Goal: Check status: Check status

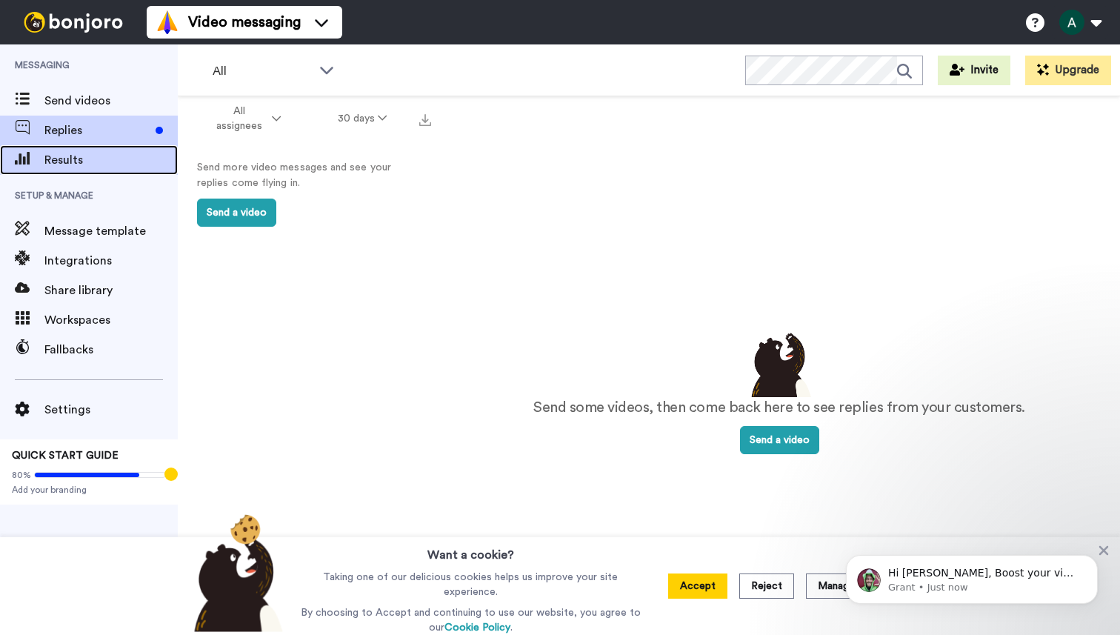
click at [87, 158] on span "Results" at bounding box center [110, 160] width 133 height 18
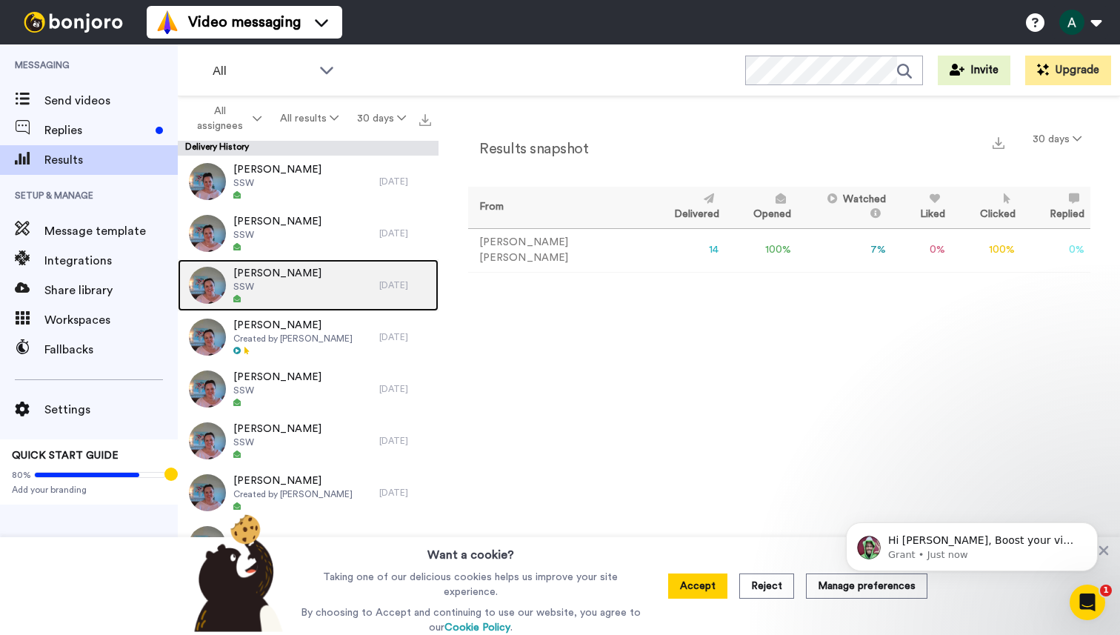
click at [291, 294] on div "[PERSON_NAME] SSW" at bounding box center [278, 285] width 201 height 52
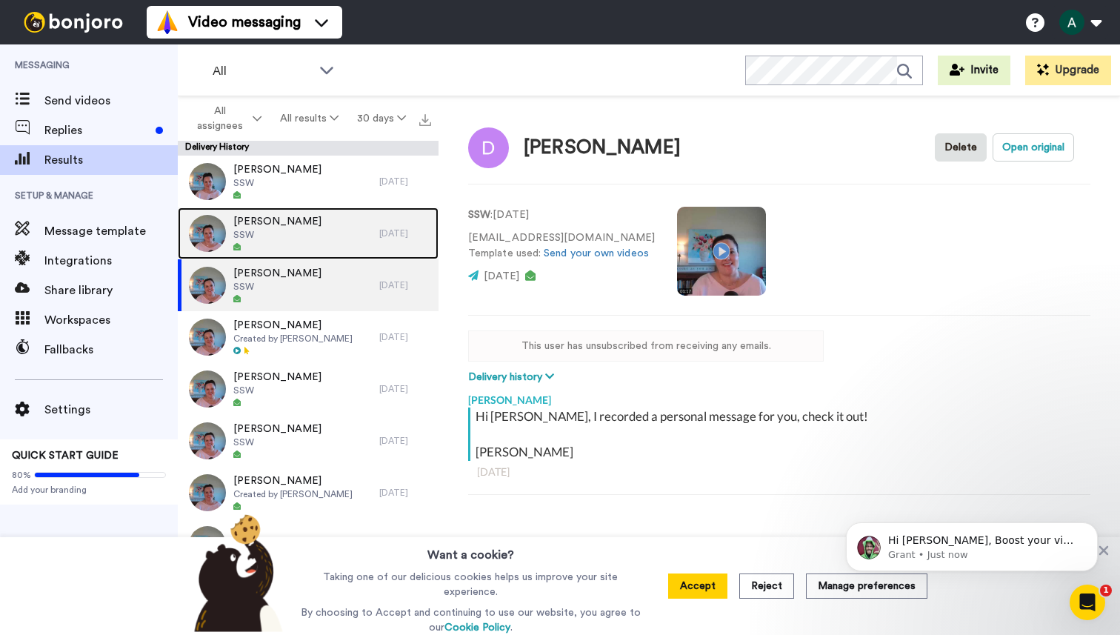
click at [280, 245] on div "Julie SSW" at bounding box center [278, 233] width 201 height 52
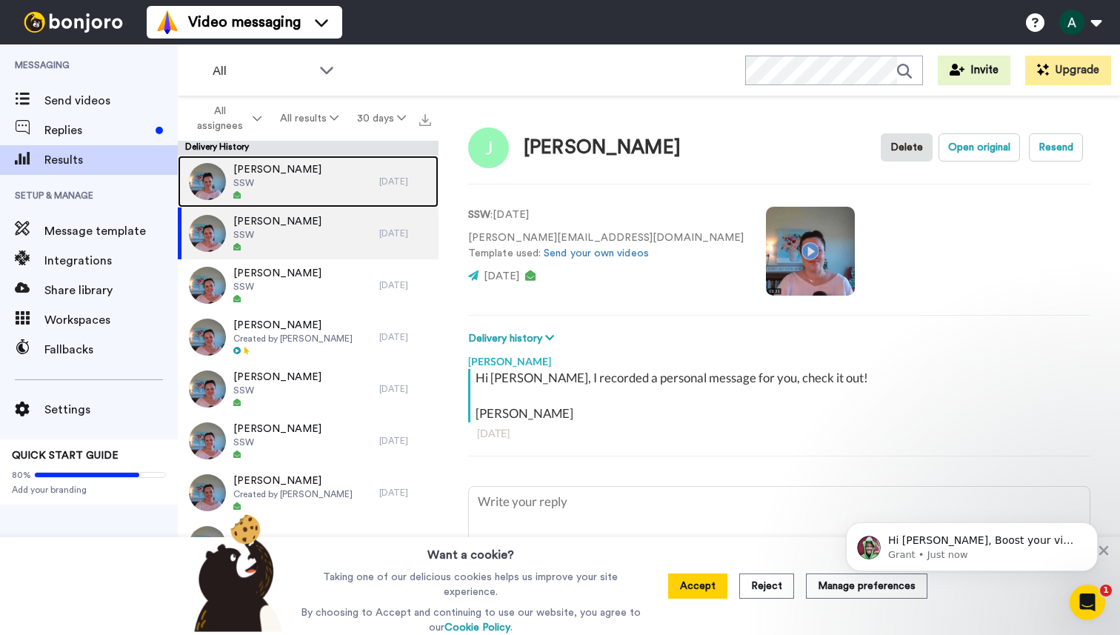
click at [315, 192] on div "Elinor SSW" at bounding box center [278, 182] width 201 height 52
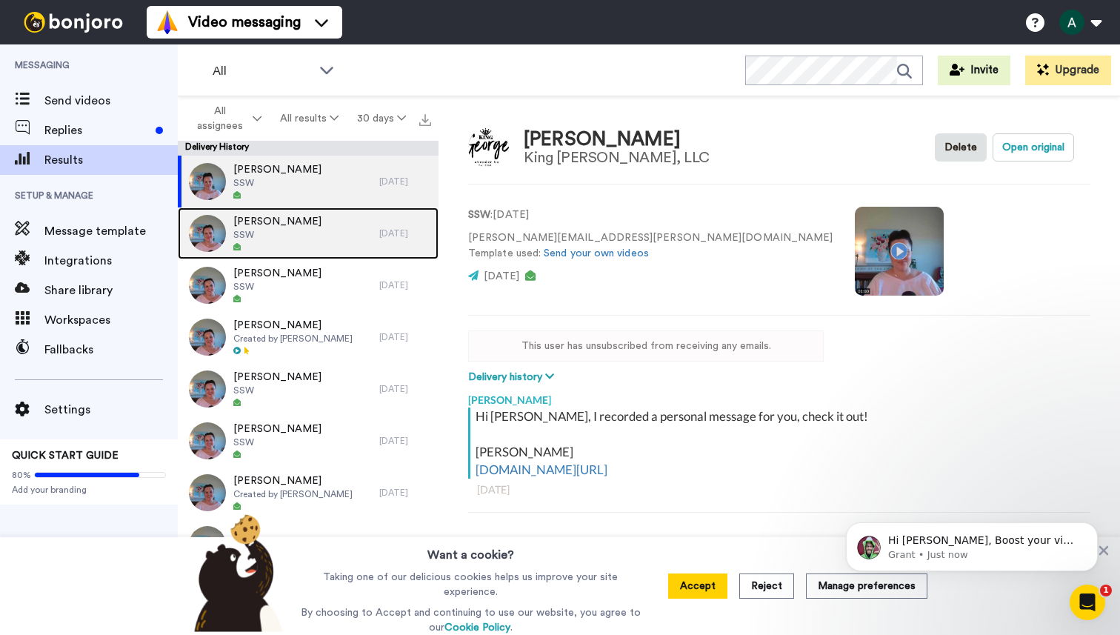
click at [315, 235] on div "Julie SSW" at bounding box center [278, 233] width 201 height 52
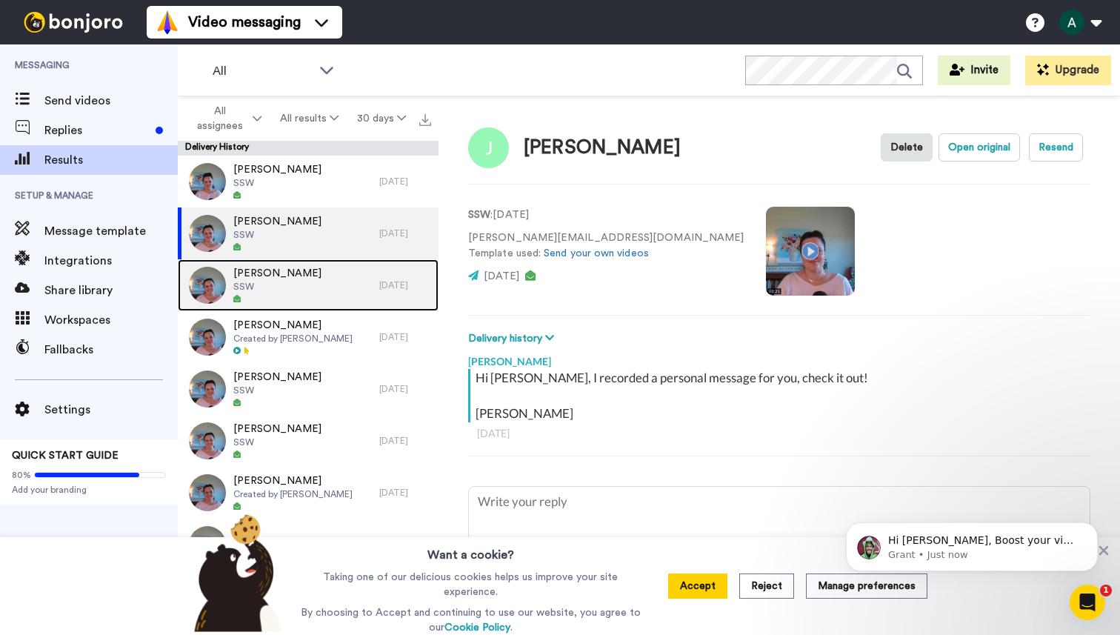
click at [325, 292] on div "Dianna SSW" at bounding box center [278, 285] width 201 height 52
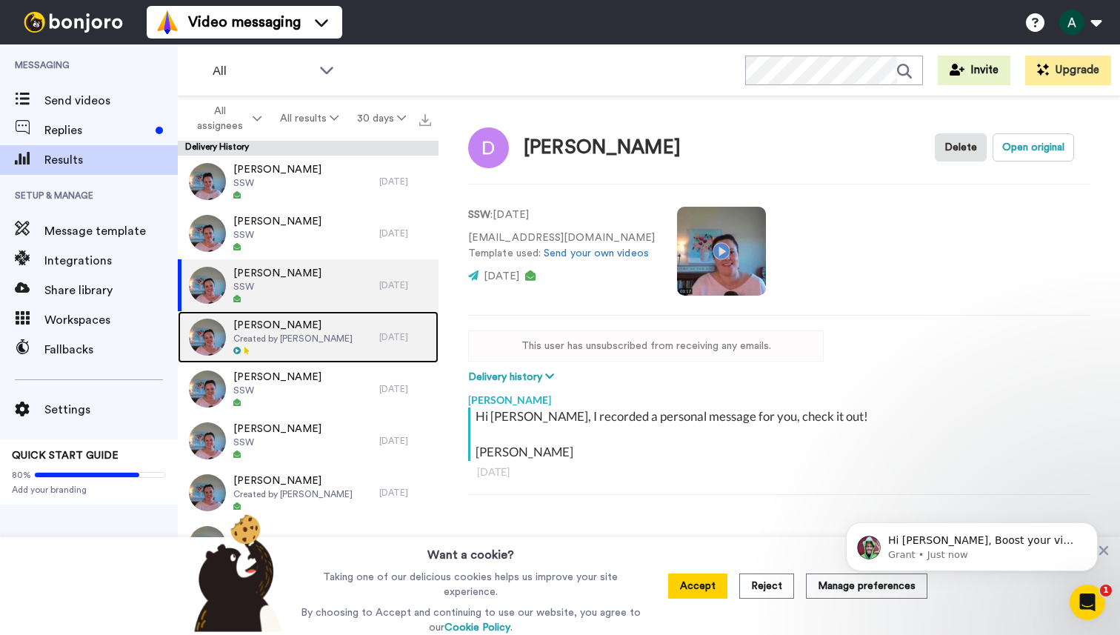
click at [323, 335] on span "Created by Andee Hart" at bounding box center [292, 338] width 119 height 12
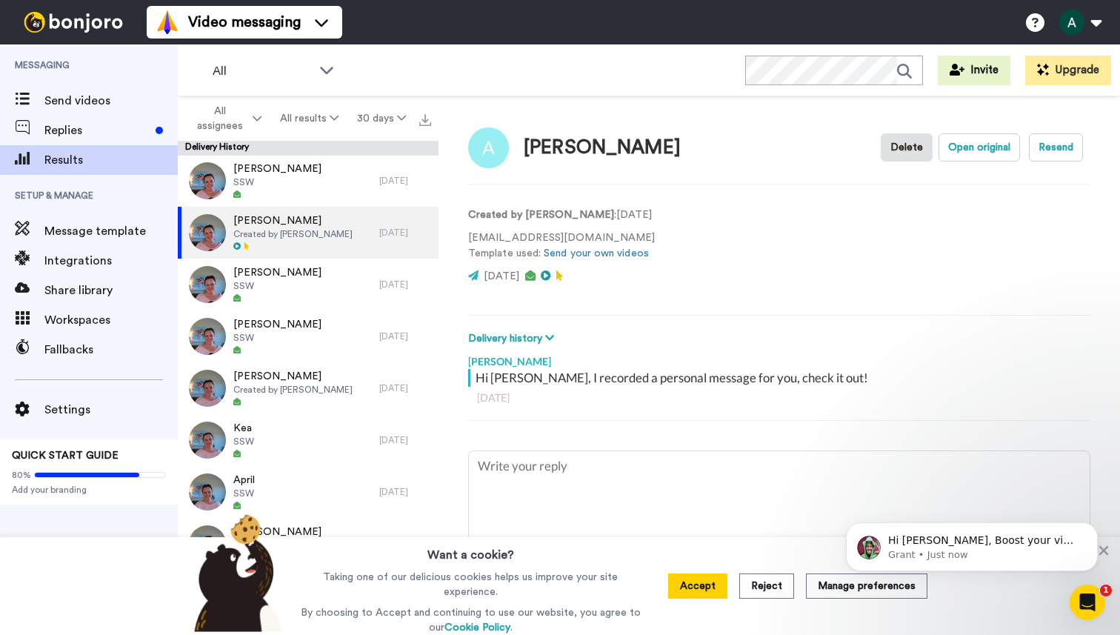
scroll to position [107, 0]
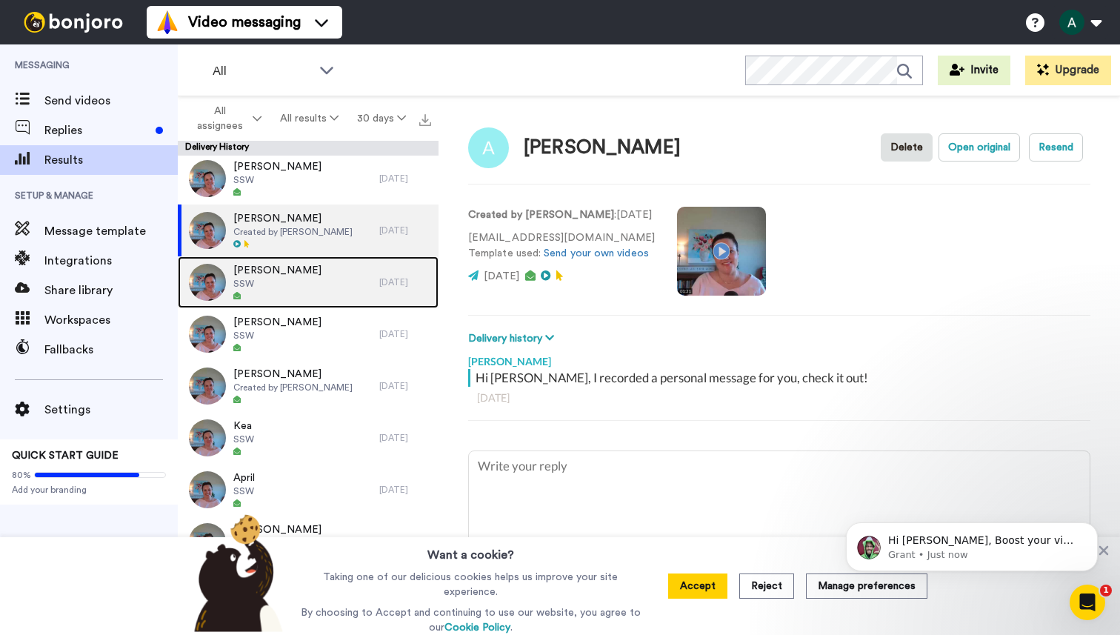
click at [301, 294] on div "Rachel SSW" at bounding box center [278, 282] width 201 height 52
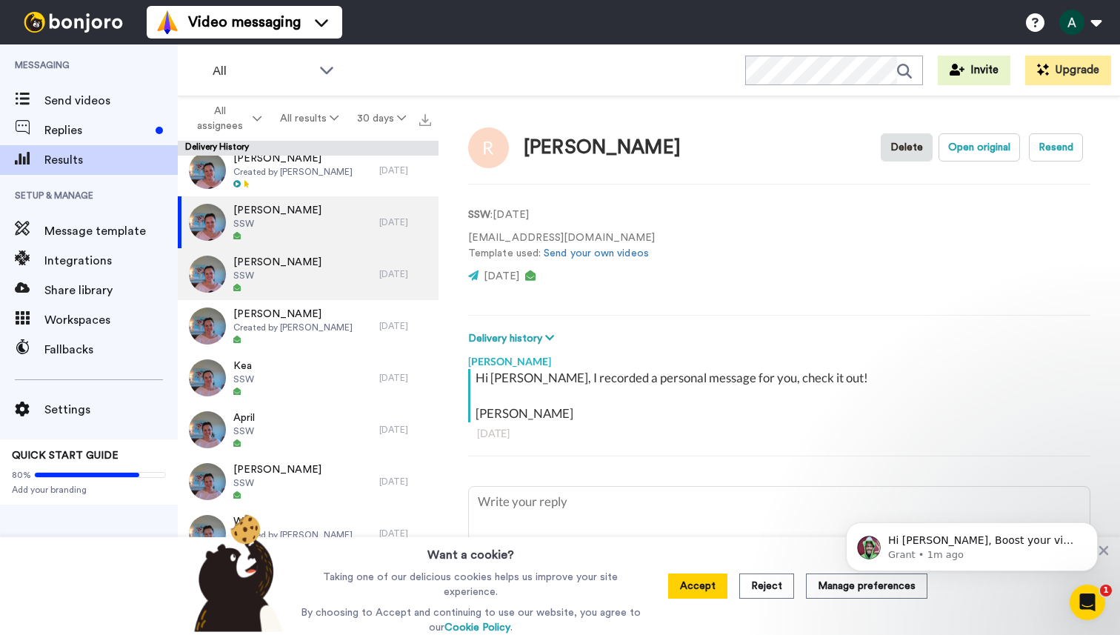
scroll to position [181, 0]
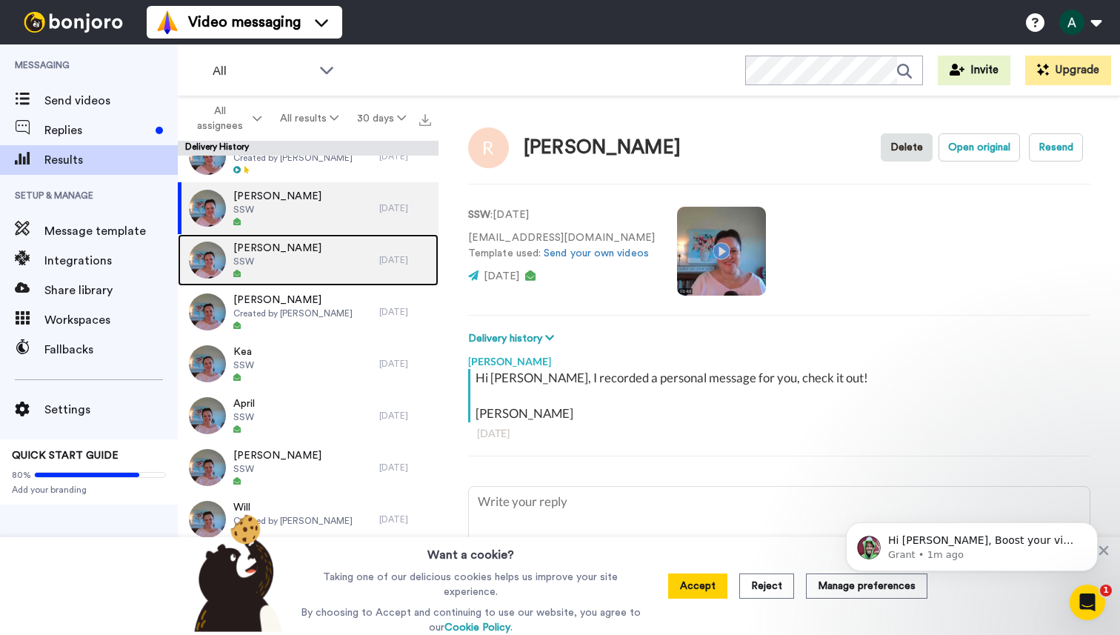
click at [304, 272] on div "Tasha SSW" at bounding box center [278, 260] width 201 height 52
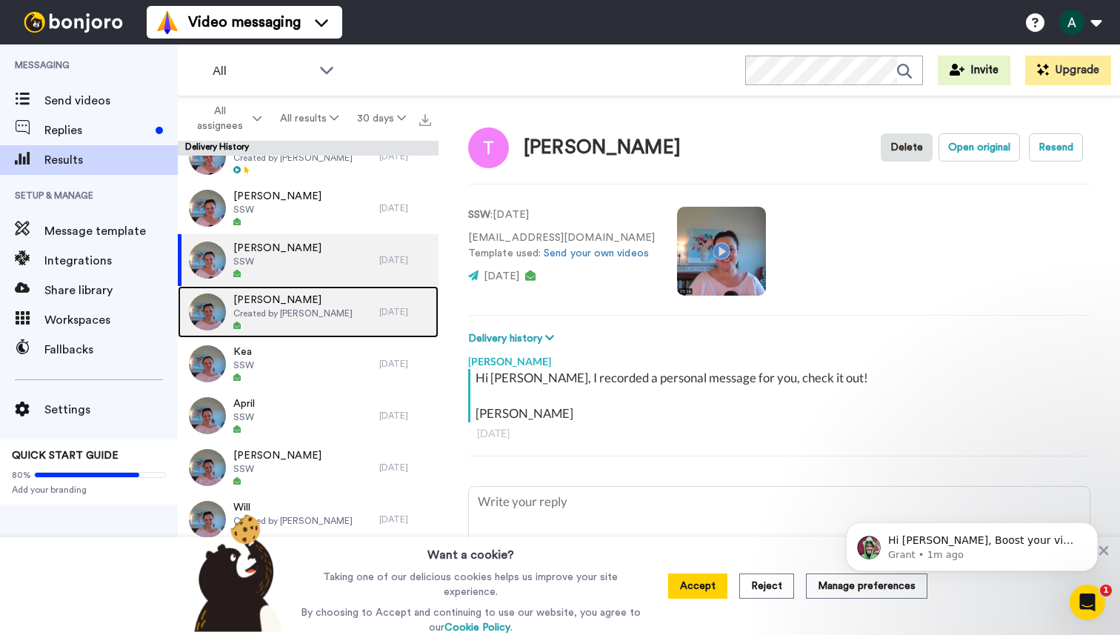
click at [325, 317] on span "Created by Andee Hart" at bounding box center [292, 313] width 119 height 12
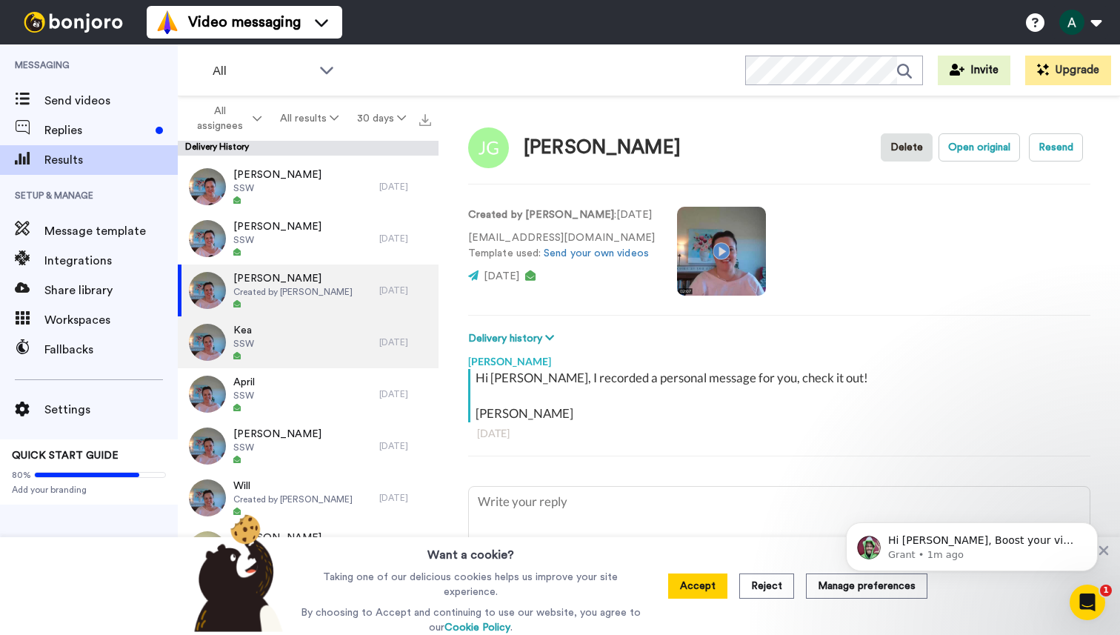
scroll to position [205, 0]
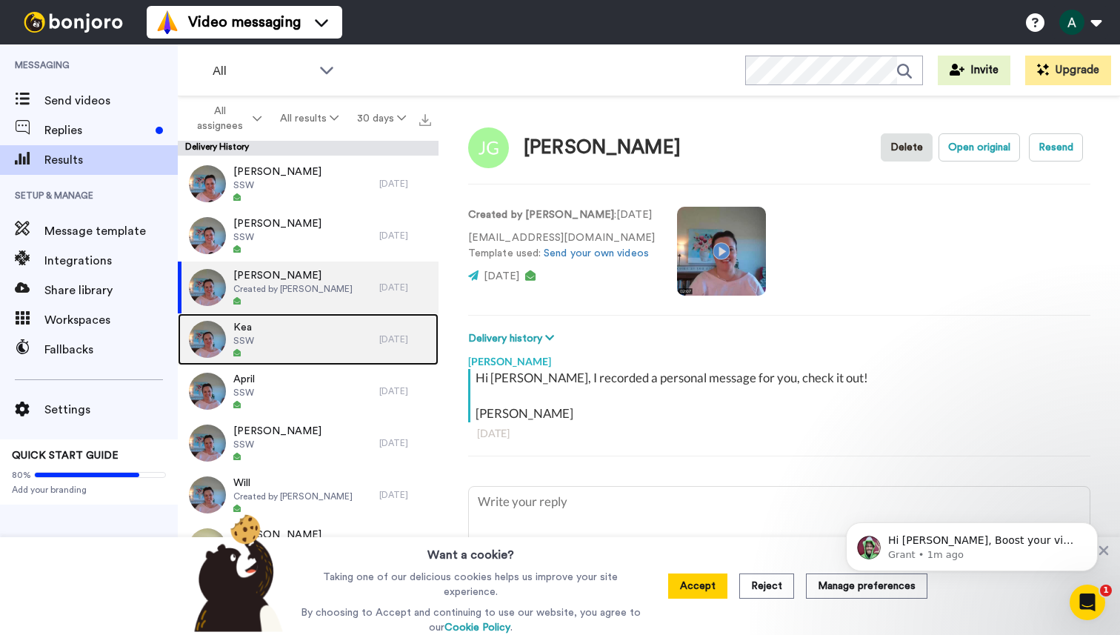
click at [313, 326] on div "Kea SSW" at bounding box center [278, 339] width 201 height 52
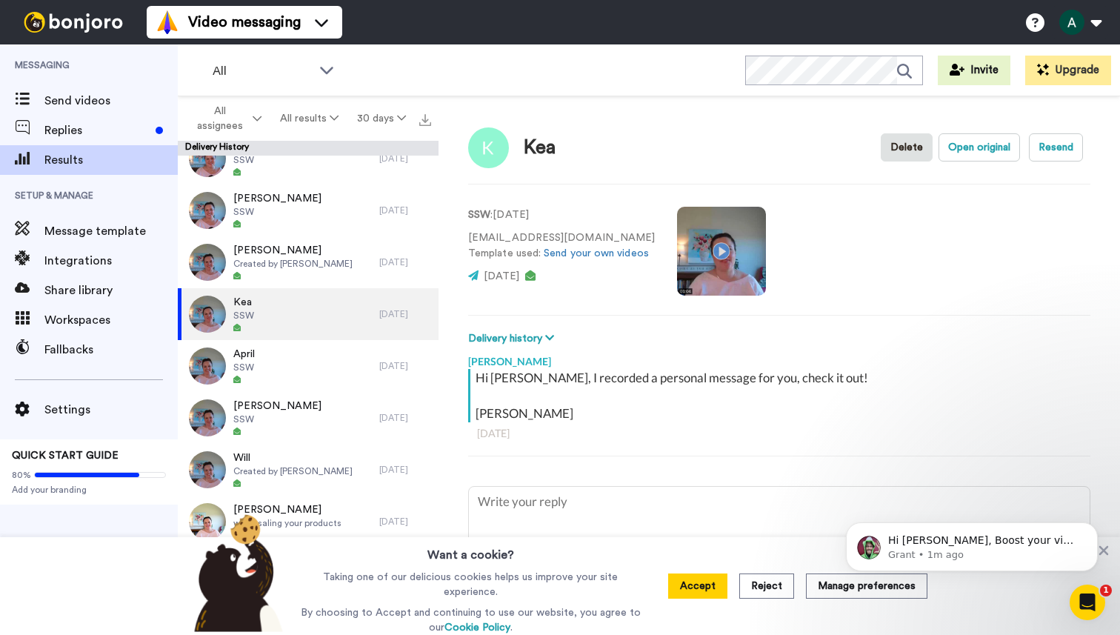
scroll to position [233, 0]
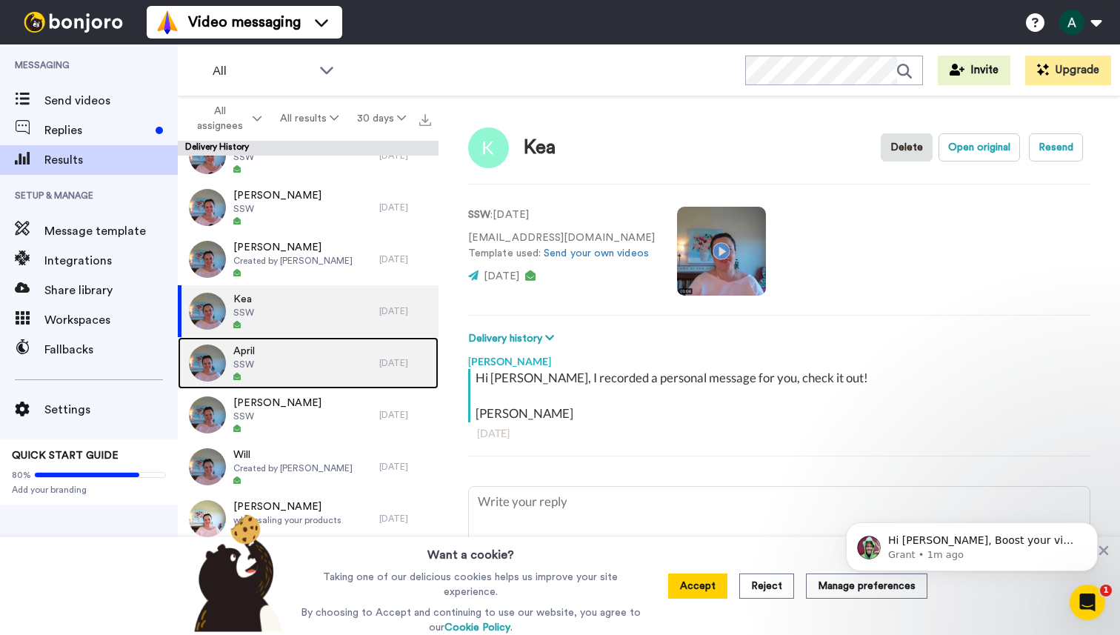
click at [313, 376] on div "April SSW" at bounding box center [278, 363] width 201 height 52
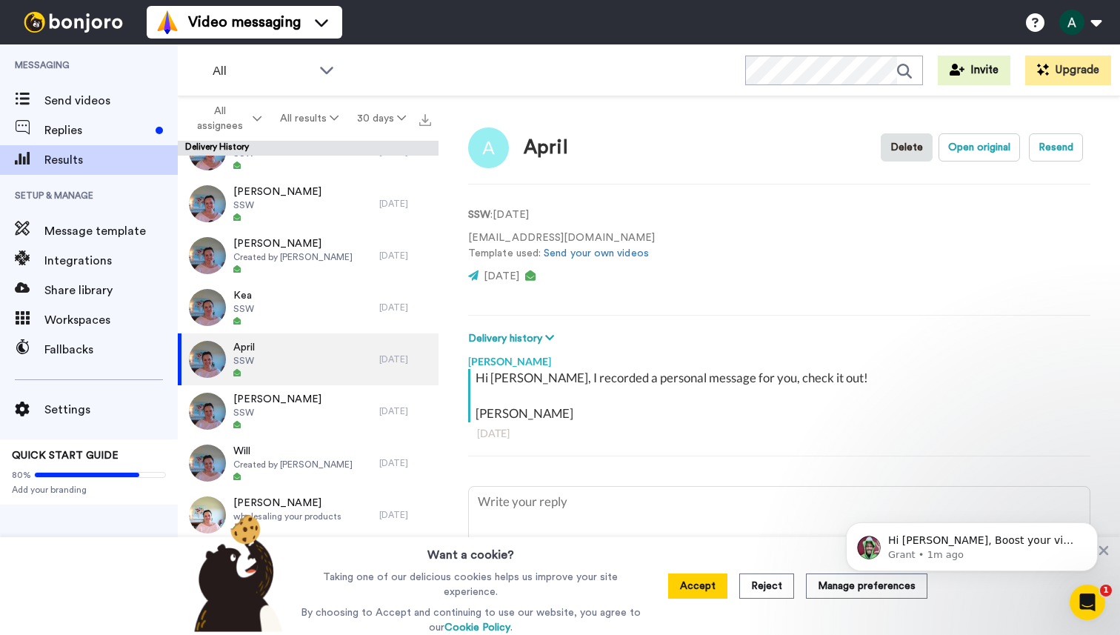
scroll to position [238, 0]
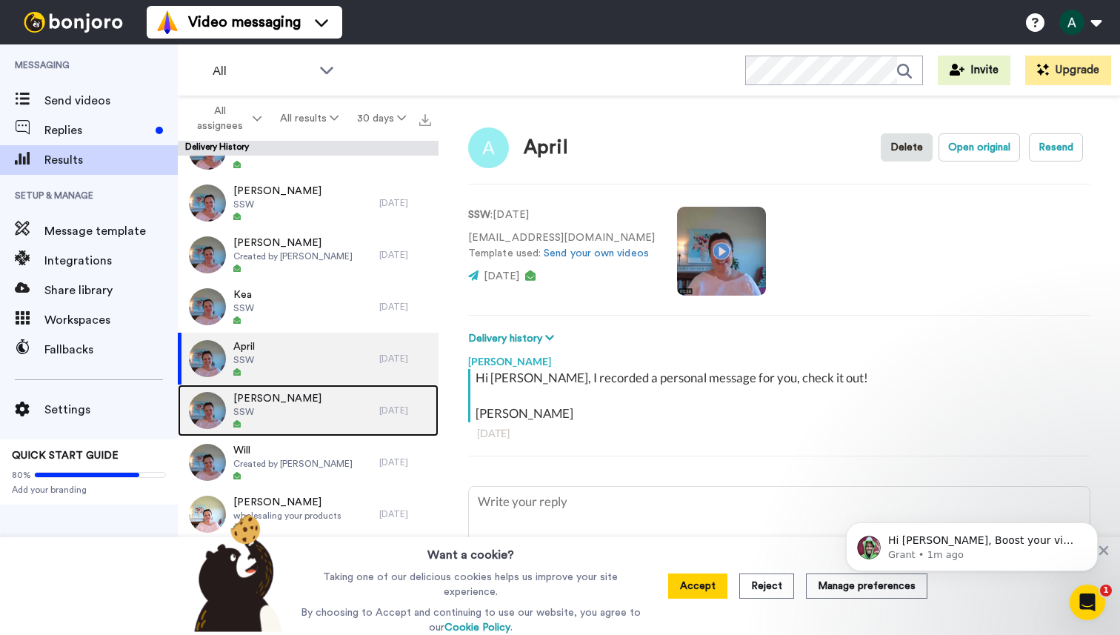
click at [314, 420] on div "Alex SSW" at bounding box center [278, 410] width 201 height 52
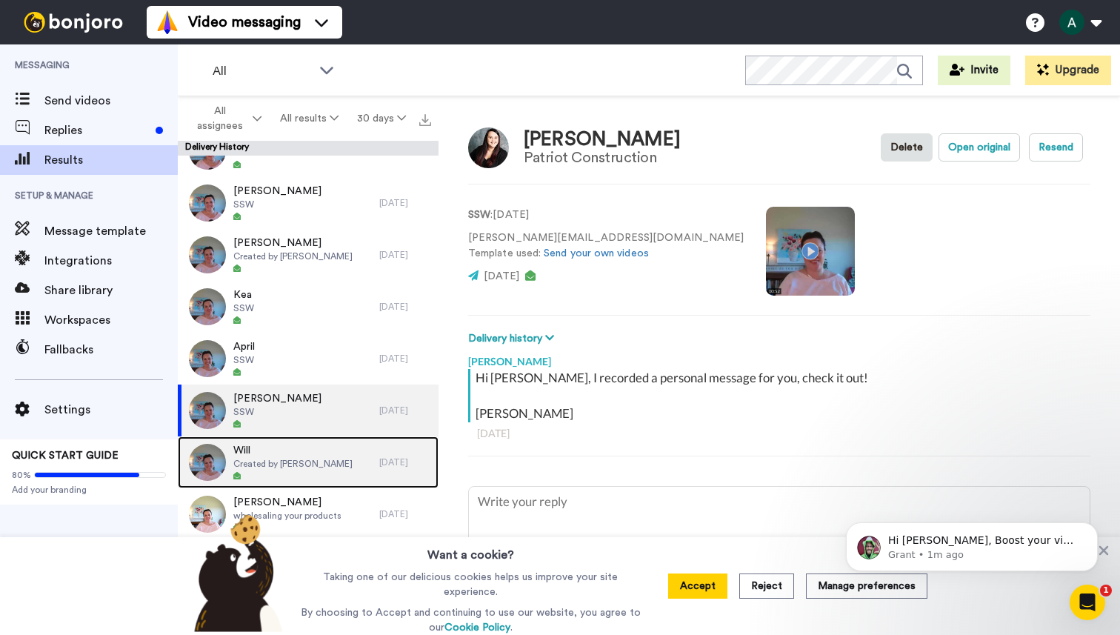
click at [314, 457] on span "Will" at bounding box center [292, 450] width 119 height 15
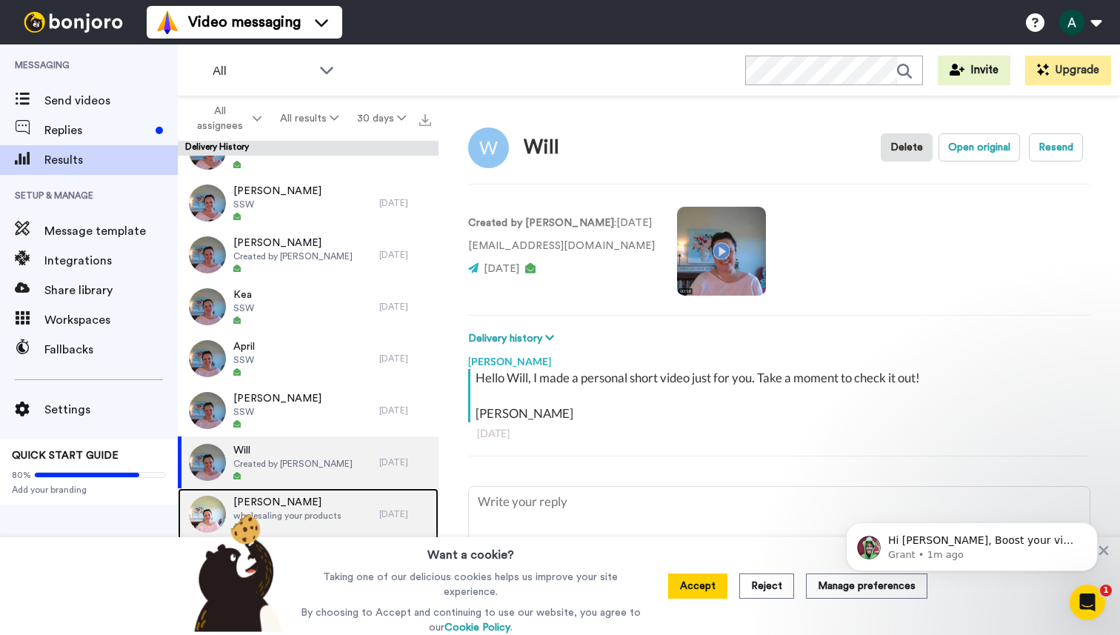
click at [327, 505] on span "[PERSON_NAME]" at bounding box center [287, 502] width 108 height 15
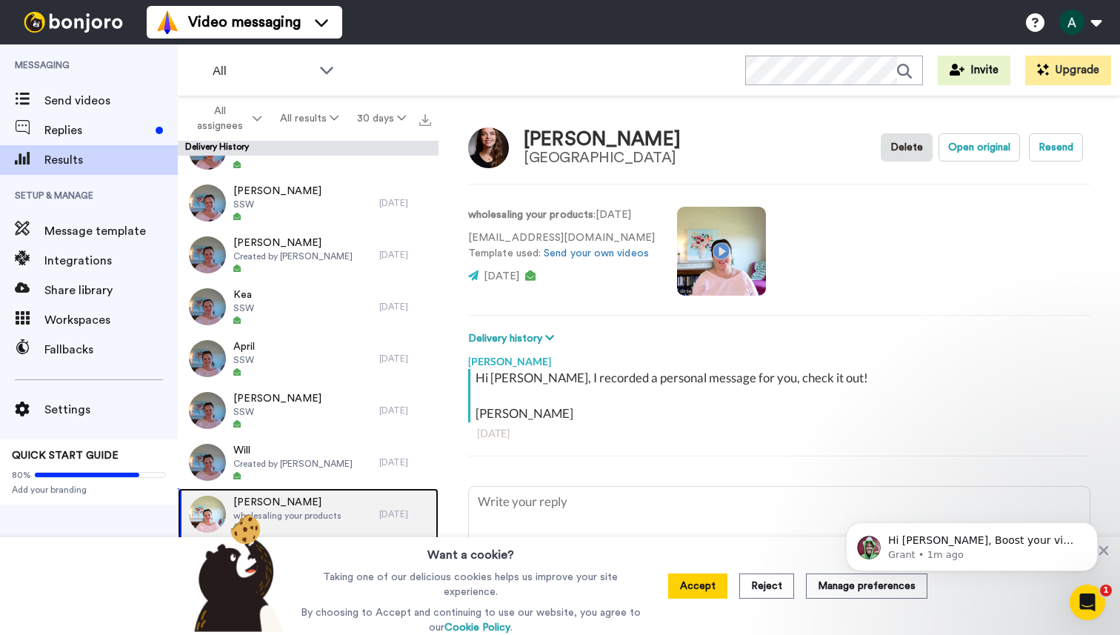
click at [341, 523] on div "Rachel wholesaling your products" at bounding box center [278, 514] width 201 height 52
click at [341, 521] on div "Rachel wholesaling your products" at bounding box center [278, 514] width 201 height 52
type textarea "x"
